Goal: Find specific page/section: Find specific page/section

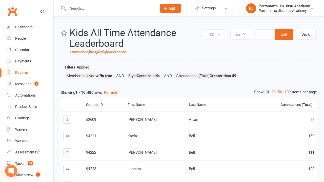
click at [287, 92] on link "100" at bounding box center [288, 92] width 9 height 5
